Goal: Check status: Check status

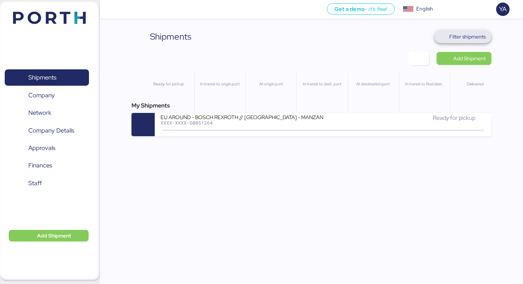
click at [459, 38] on span "Filter shipments" at bounding box center [467, 36] width 36 height 9
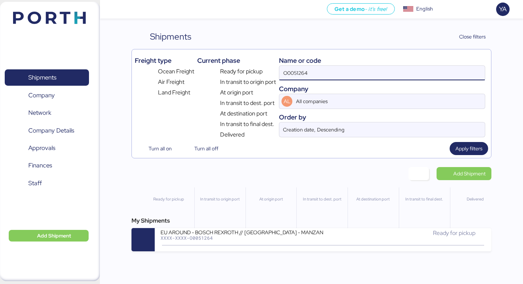
click at [368, 68] on input "O0051264" at bounding box center [382, 73] width 206 height 15
paste input "2096"
type input "O0052096"
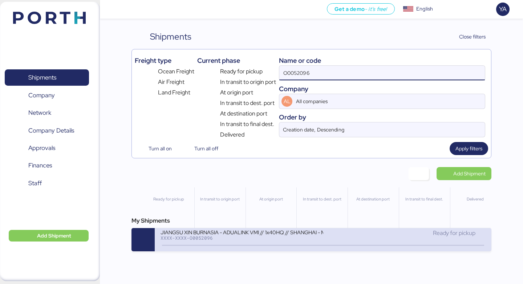
click at [280, 245] on icon at bounding box center [269, 245] width 35 height 8
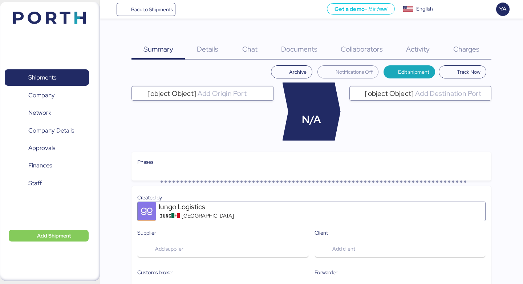
click at [466, 42] on div "Charges 0" at bounding box center [467, 44] width 50 height 29
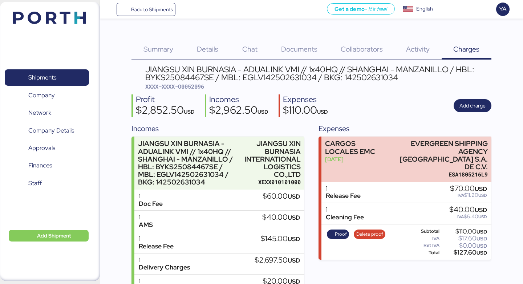
click at [196, 50] on div "Details 0" at bounding box center [207, 44] width 45 height 29
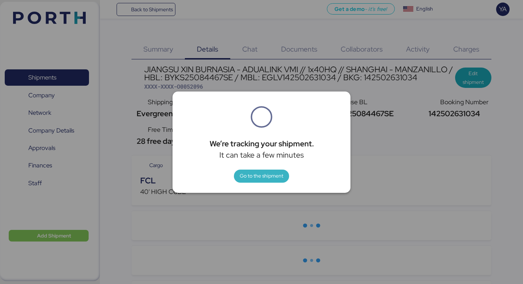
click at [266, 174] on span "Go to the shipment" at bounding box center [262, 175] width 44 height 9
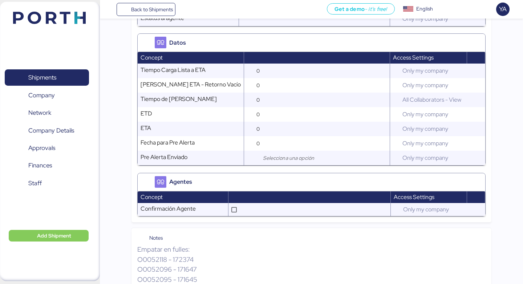
scroll to position [768, 0]
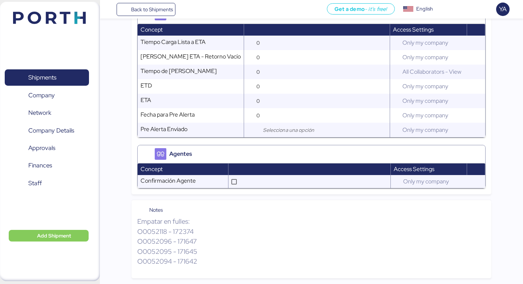
click at [140, 229] on p "Empatar en fulles: O0052118 - 172374 O0052096 - 171647 O0052095 - 171645 O00520…" at bounding box center [311, 241] width 348 height 50
copy p "O0052118"
click at [159, 243] on p "Empatar en fulles: O0052118 - 172374 O0052096 - 171647 O0052095 - 171645 O00520…" at bounding box center [311, 241] width 348 height 50
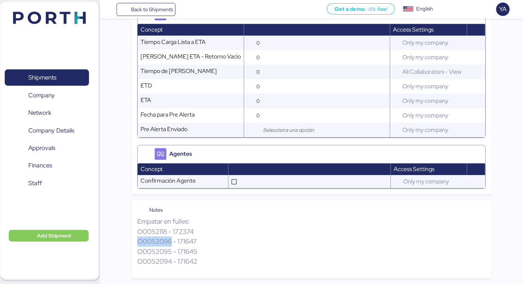
copy p "O0052096"
click at [214, 227] on p "Empatar en fulles: O0052118 - 172374 O0052096 - 171647 O0052095 - 171645 O00520…" at bounding box center [311, 241] width 348 height 50
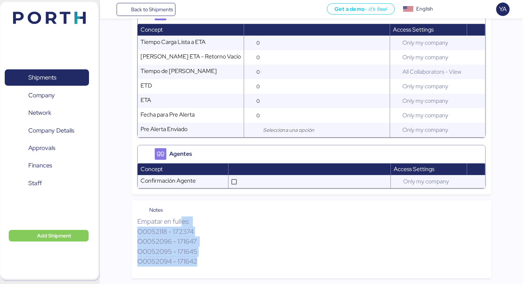
drag, startPoint x: 184, startPoint y: 220, endPoint x: 201, endPoint y: 267, distance: 50.3
click at [202, 266] on p "Empatar en fulles: O0052118 - 172374 O0052096 - 171647 O0052095 - 171645 O00520…" at bounding box center [311, 241] width 348 height 50
click at [201, 267] on div "Notes Empatar en fulles: O0052118 - 172374 O0052096 - 171647 O0052095 - 171645 …" at bounding box center [310, 239] width 359 height 78
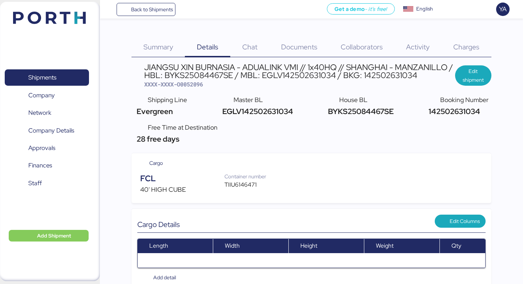
scroll to position [0, 0]
